Goal: Transaction & Acquisition: Purchase product/service

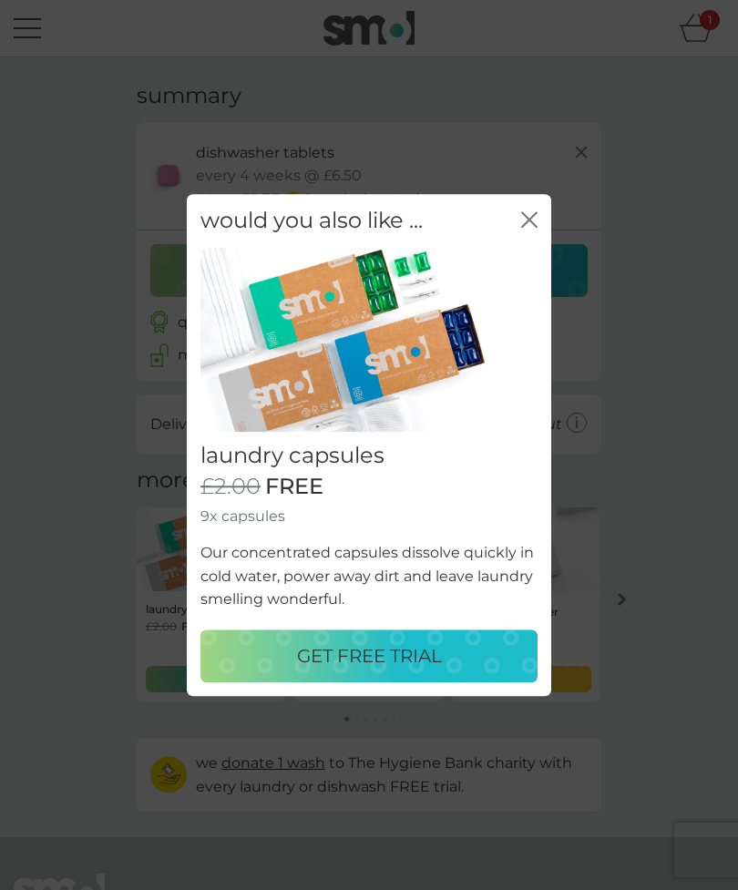
click at [527, 226] on icon "close" at bounding box center [529, 219] width 16 height 16
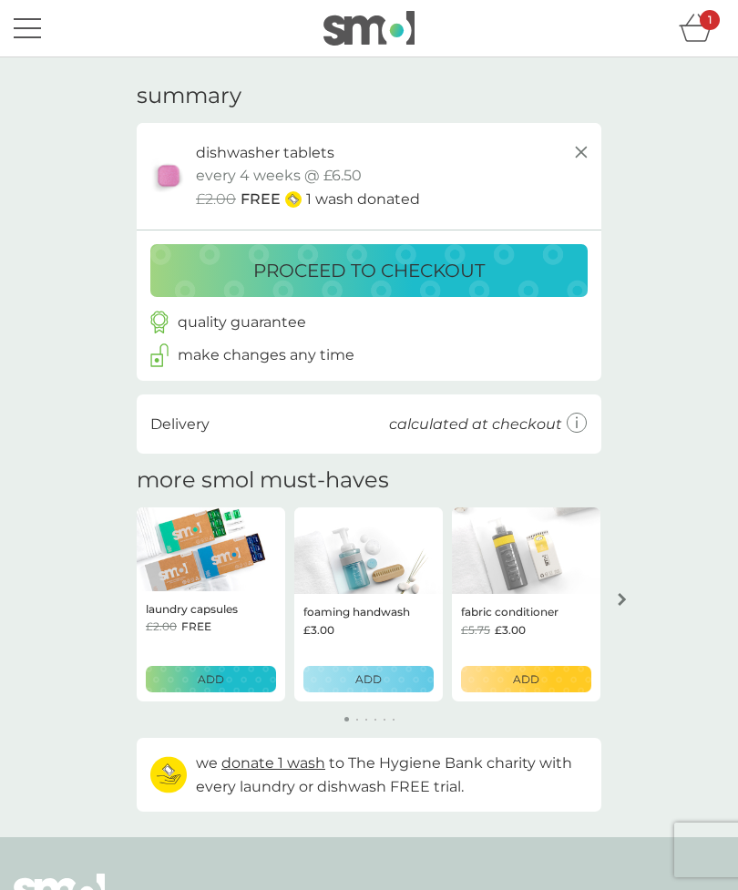
click at [699, 36] on icon "basket" at bounding box center [695, 28] width 35 height 28
click at [707, 28] on div "1" at bounding box center [709, 20] width 20 height 20
click at [698, 25] on icon "basket" at bounding box center [695, 28] width 35 height 28
click at [704, 25] on div "1" at bounding box center [709, 20] width 20 height 20
click at [704, 24] on div "1" at bounding box center [709, 20] width 20 height 20
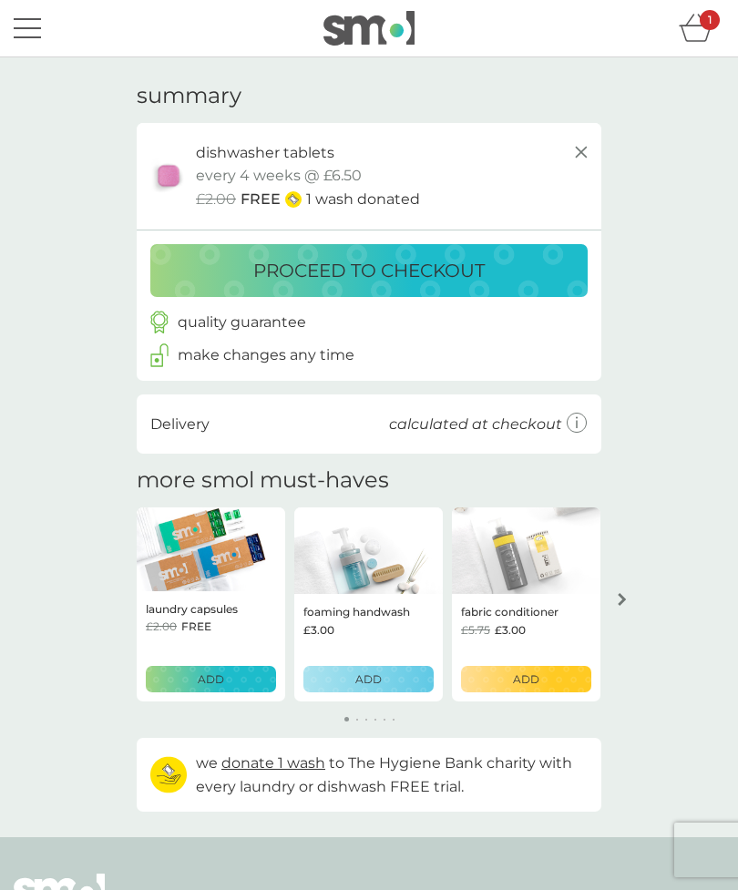
click at [574, 420] on icon at bounding box center [576, 423] width 21 height 21
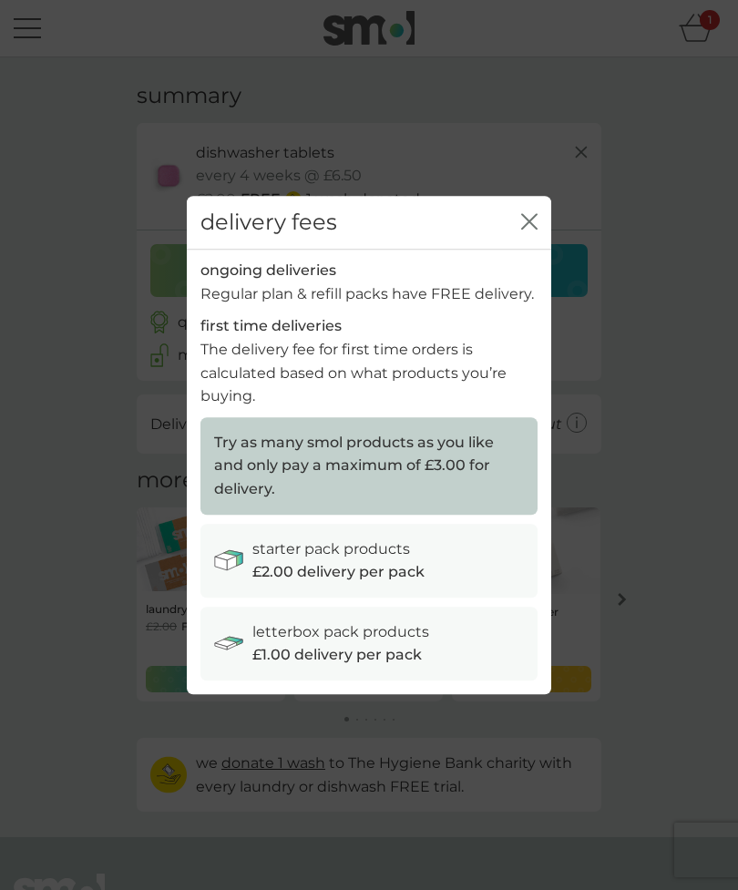
click at [535, 214] on div "close" at bounding box center [529, 222] width 16 height 26
click at [529, 218] on icon "close" at bounding box center [529, 221] width 16 height 16
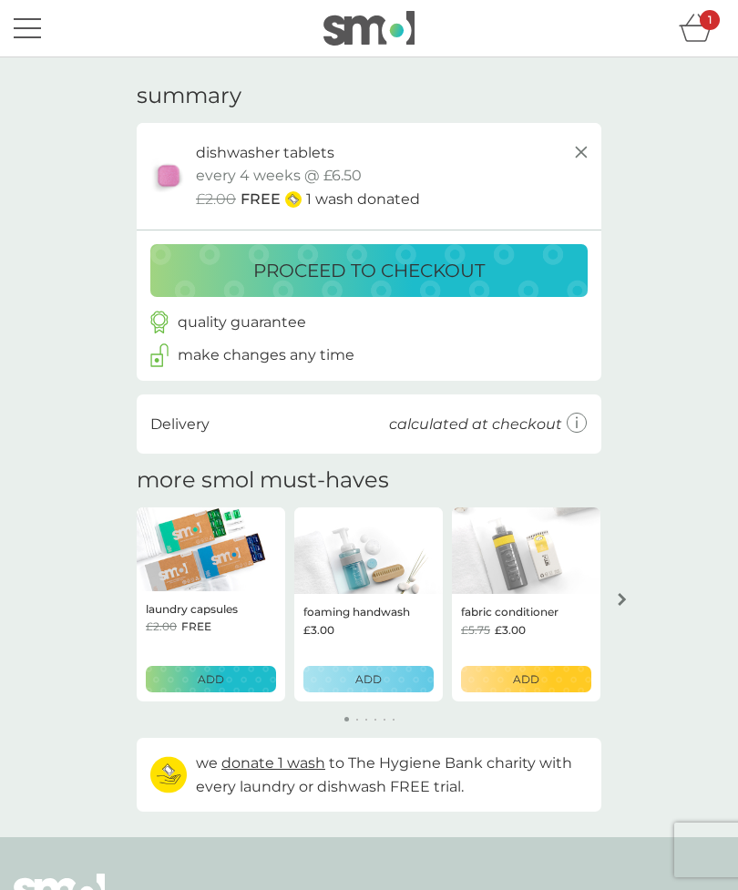
click at [709, 27] on div "1" at bounding box center [709, 20] width 20 height 20
click at [489, 269] on div "proceed to checkout" at bounding box center [368, 270] width 401 height 29
